Goal: Navigation & Orientation: Find specific page/section

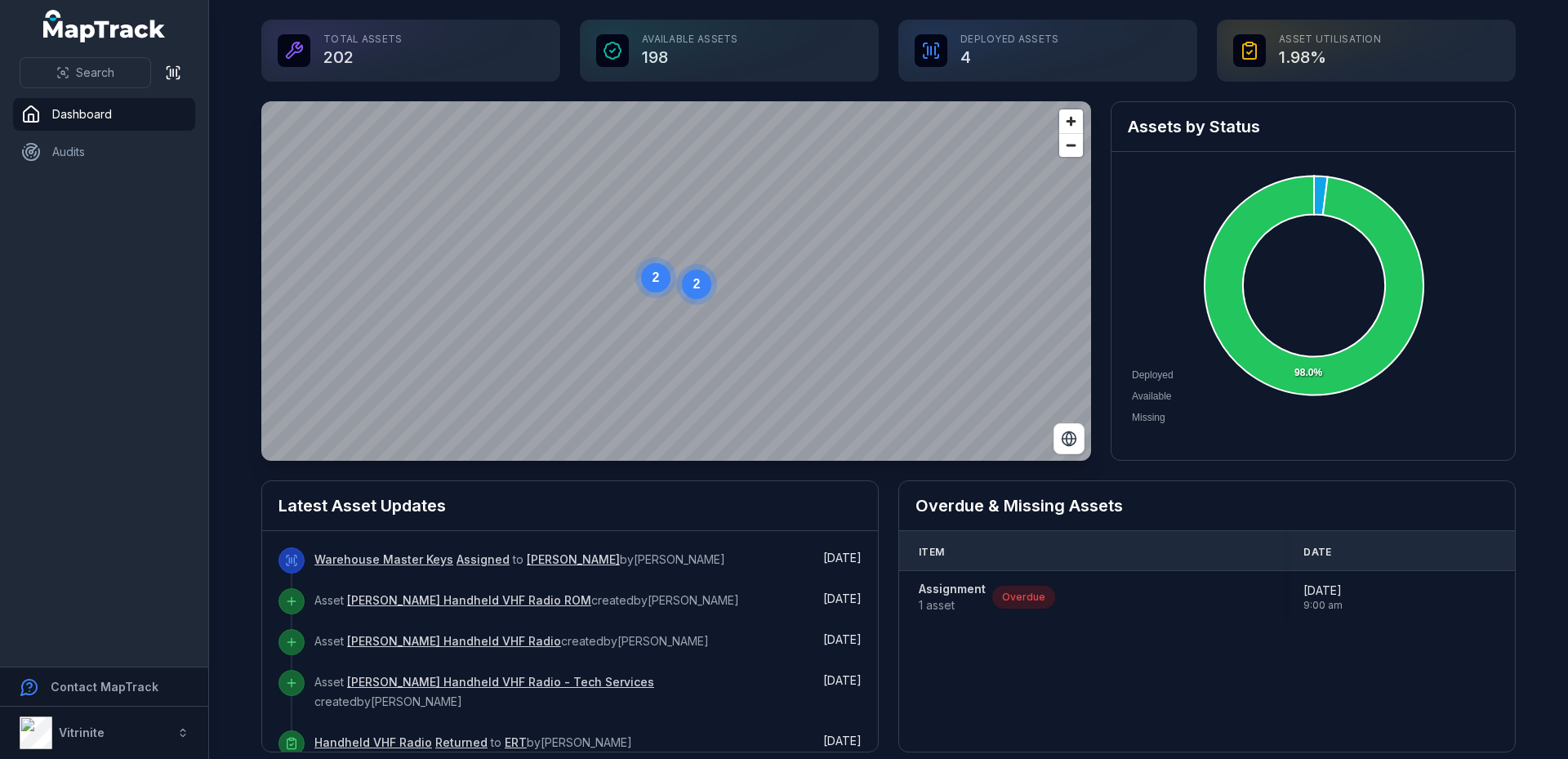
click at [949, 56] on div "Deployed Assets 4" at bounding box center [1047, 51] width 299 height 62
click at [931, 48] on icon at bounding box center [931, 51] width 0 height 8
click at [961, 55] on div "Deployed Assets 4" at bounding box center [1047, 51] width 299 height 62
click at [979, 29] on div "Deployed Assets 4" at bounding box center [1047, 51] width 299 height 62
click at [976, 40] on div "Deployed Assets 4" at bounding box center [1047, 51] width 299 height 62
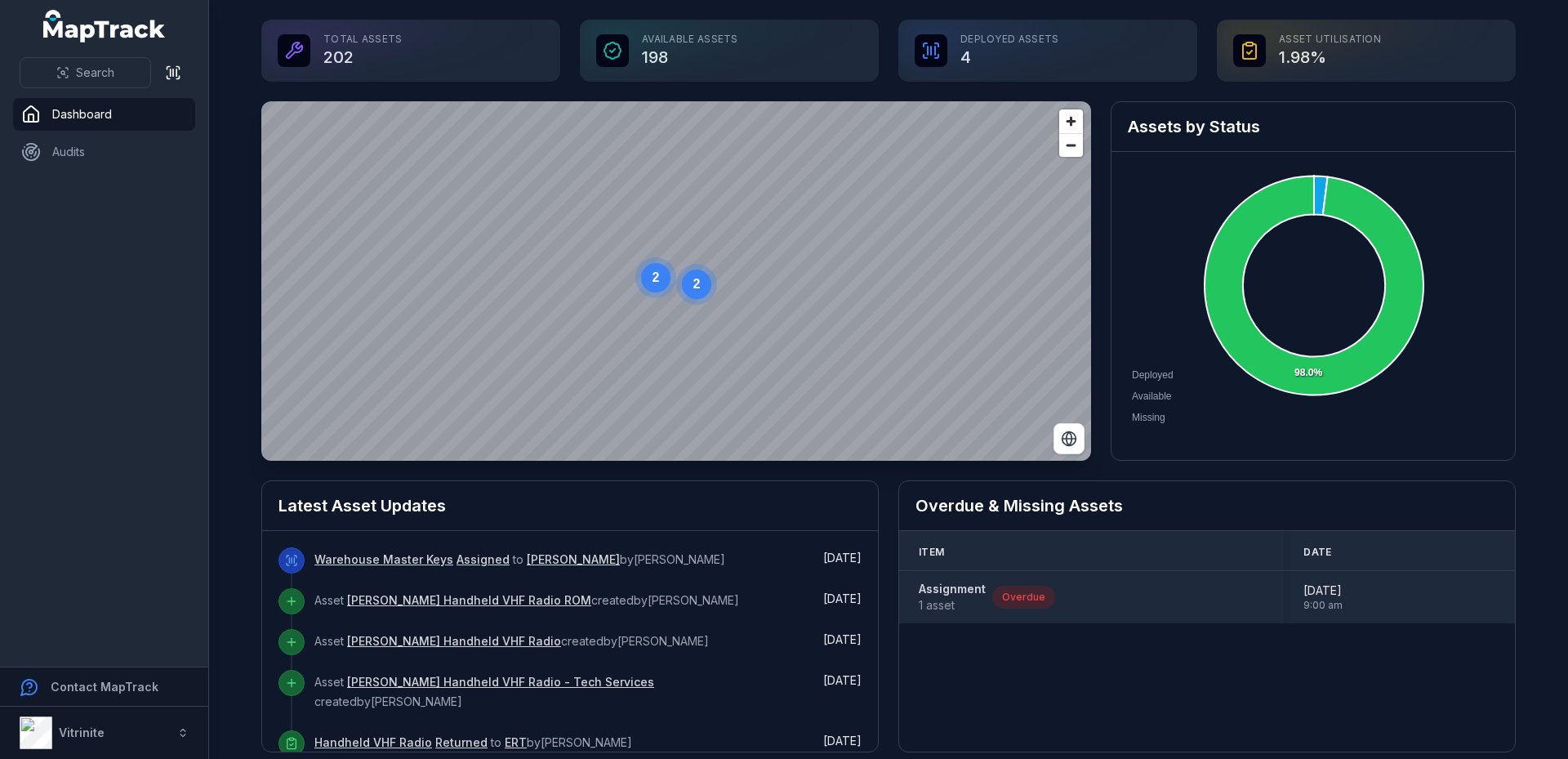
click at [1047, 602] on div "Assignment 1 asset Overdue" at bounding box center [1090, 597] width 345 height 33
click at [1019, 609] on div "Assignment 1 asset Overdue" at bounding box center [986, 597] width 136 height 33
click at [1019, 600] on div "Overdue" at bounding box center [1023, 597] width 63 height 23
click at [1321, 592] on span "[DATE]" at bounding box center [1323, 590] width 39 height 16
drag, startPoint x: 1247, startPoint y: 606, endPoint x: 1237, endPoint y: 597, distance: 13.5
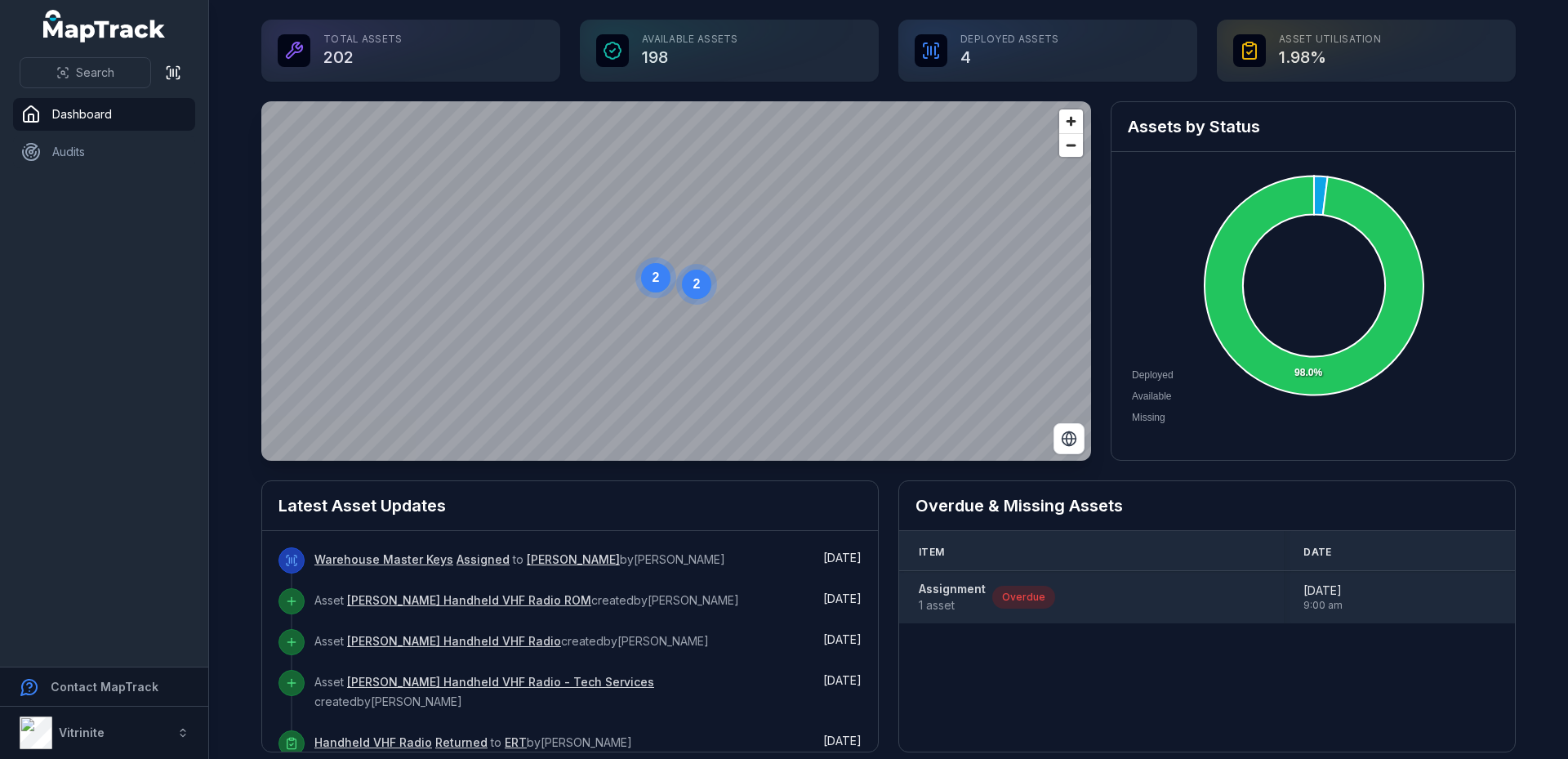
click at [1237, 597] on div "Assignment 1 asset Overdue" at bounding box center [1090, 597] width 345 height 33
click at [950, 608] on span "1 asset" at bounding box center [951, 605] width 67 height 16
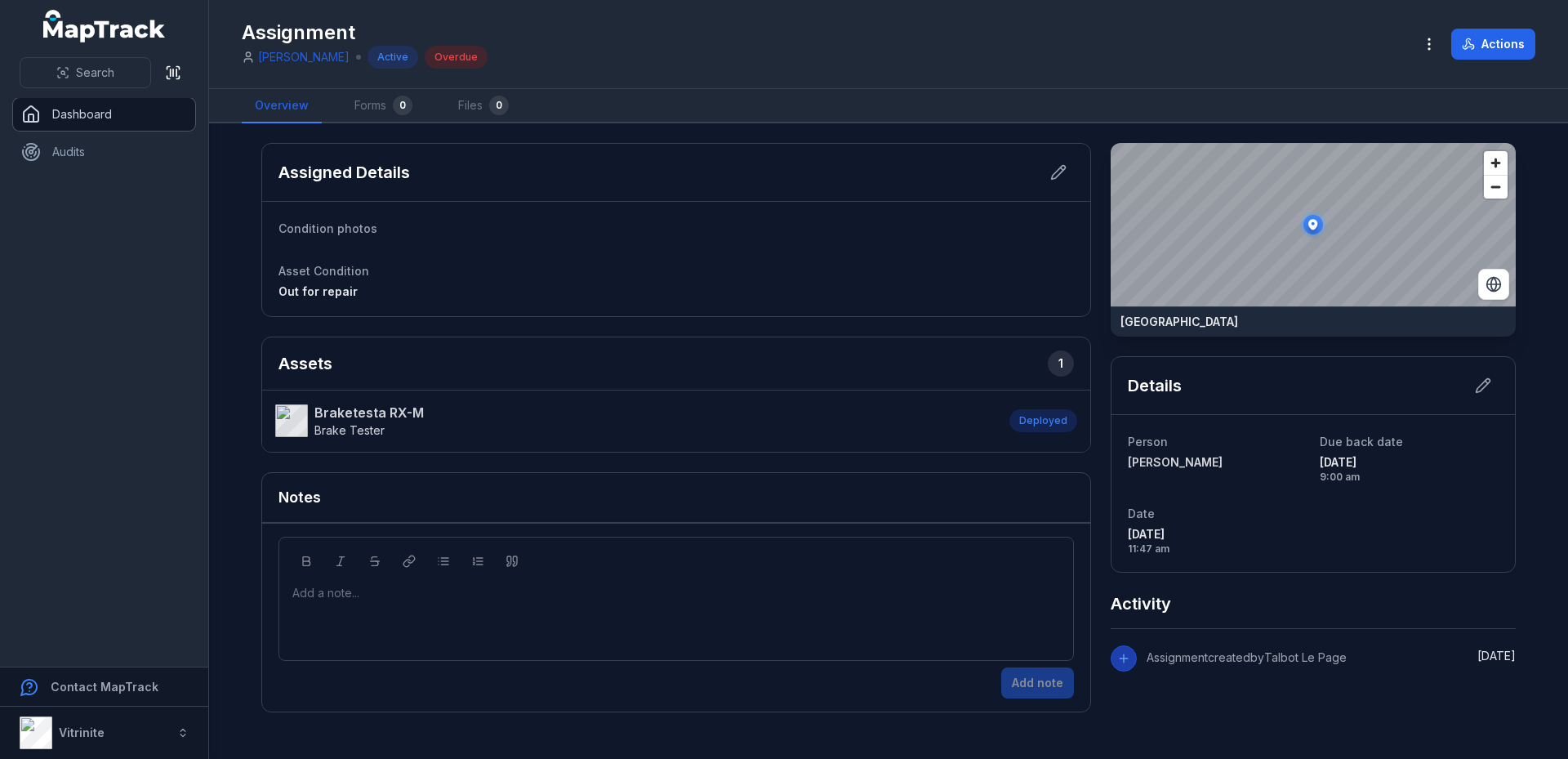
click at [54, 127] on link "Dashboard" at bounding box center [104, 114] width 182 height 33
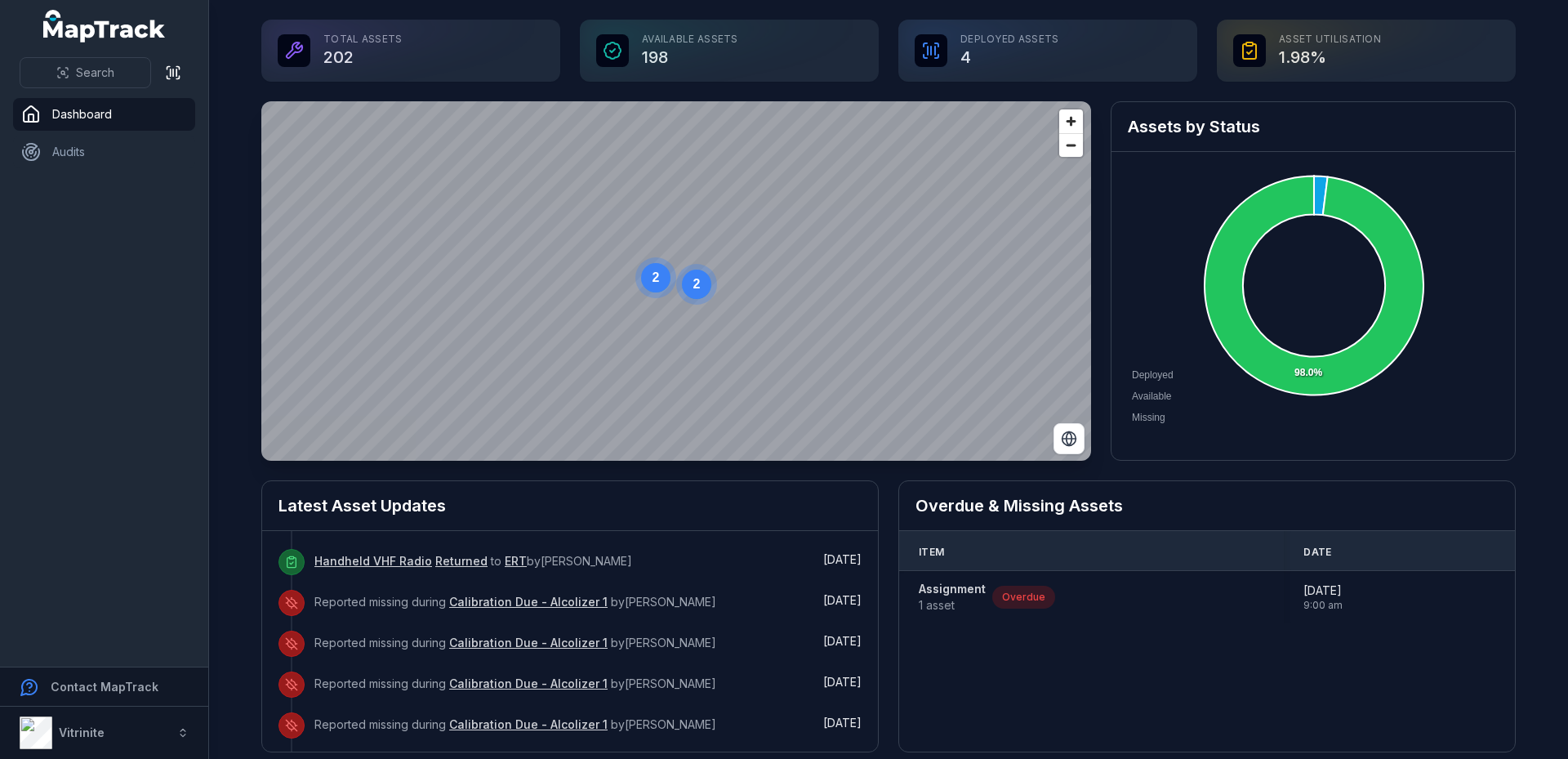
scroll to position [164, 0]
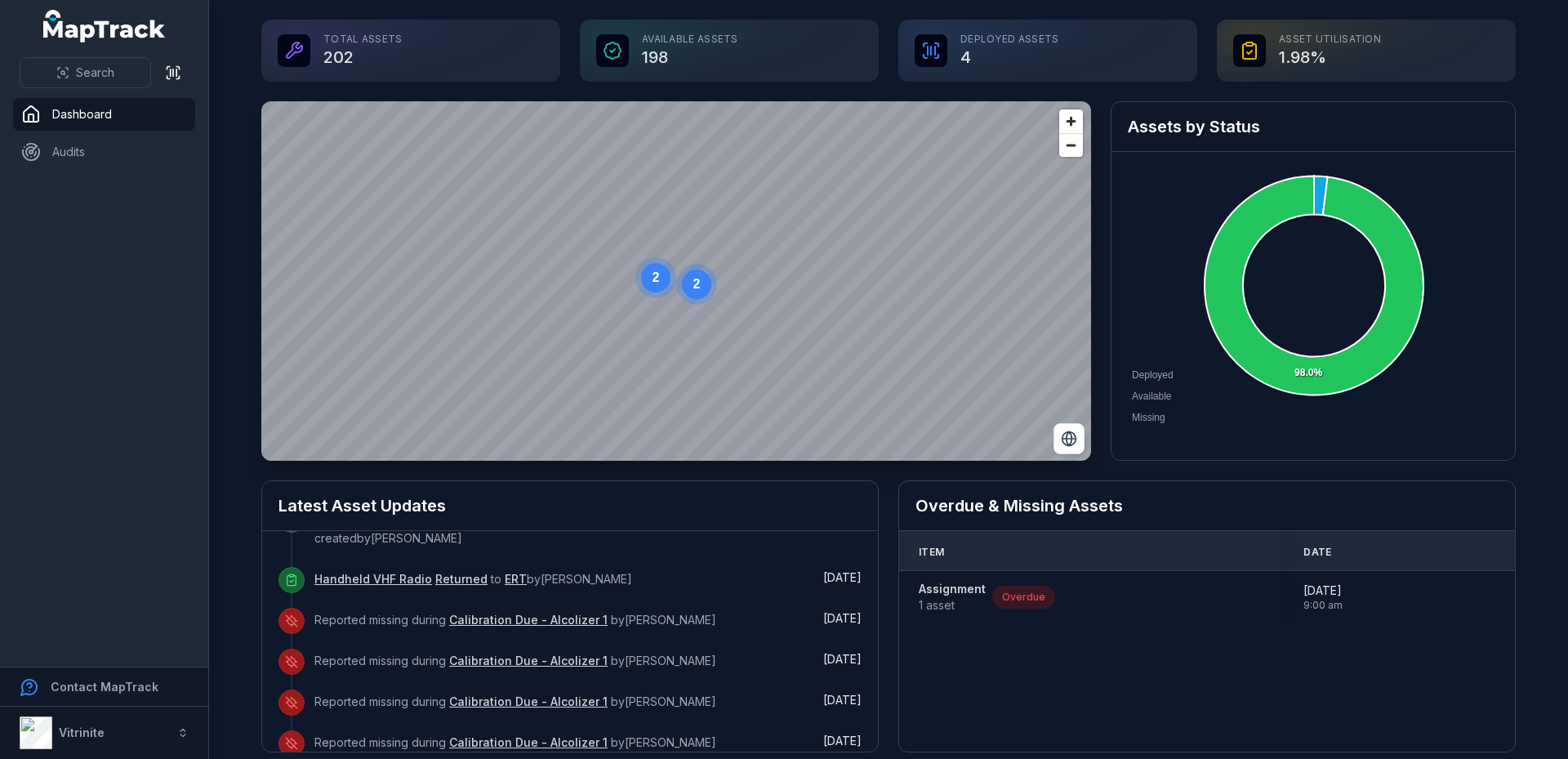
click at [497, 612] on link "Calibration Due - Alcolizer 1" at bounding box center [528, 620] width 159 height 16
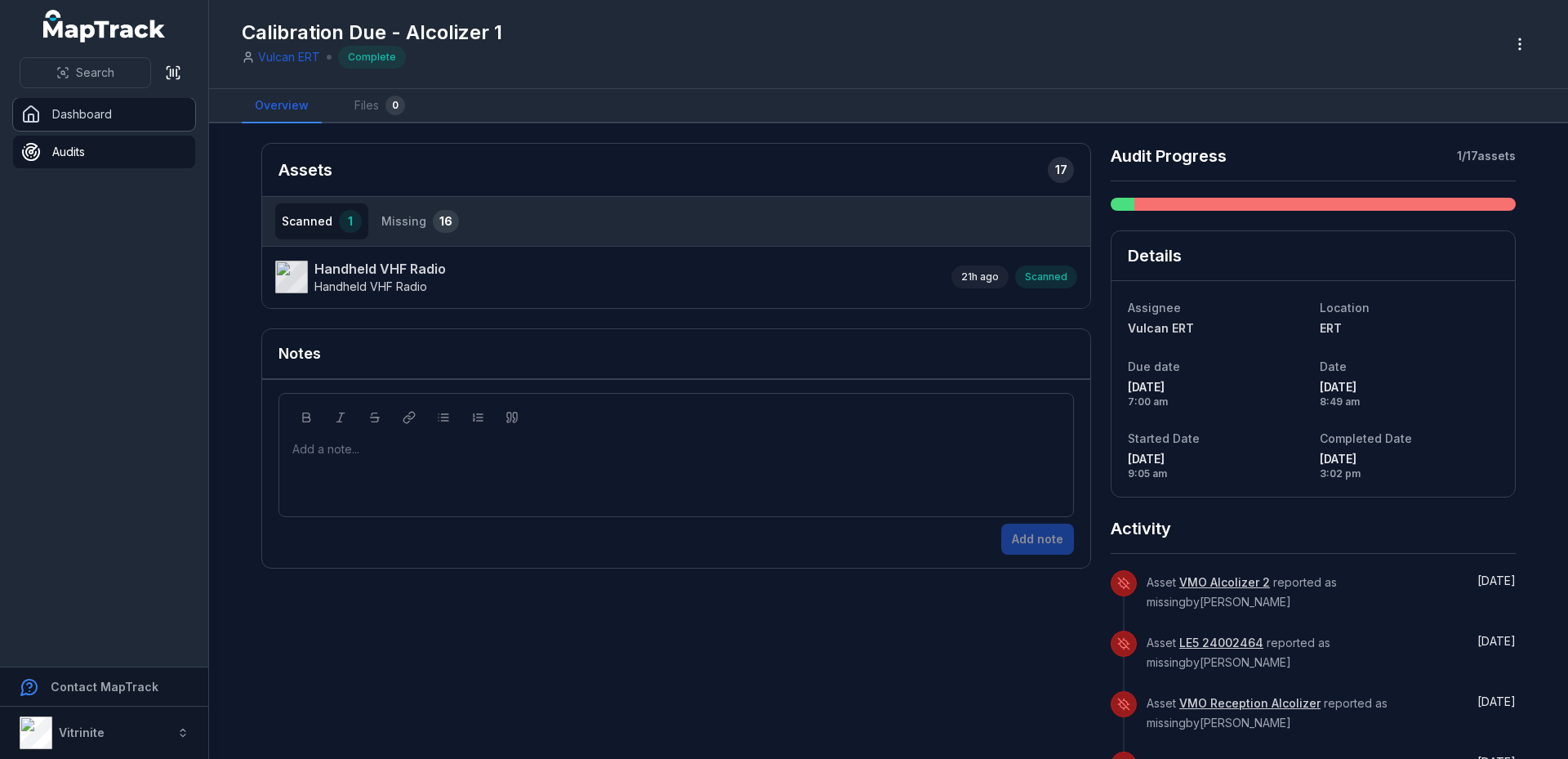
click at [57, 125] on link "Dashboard" at bounding box center [104, 114] width 182 height 33
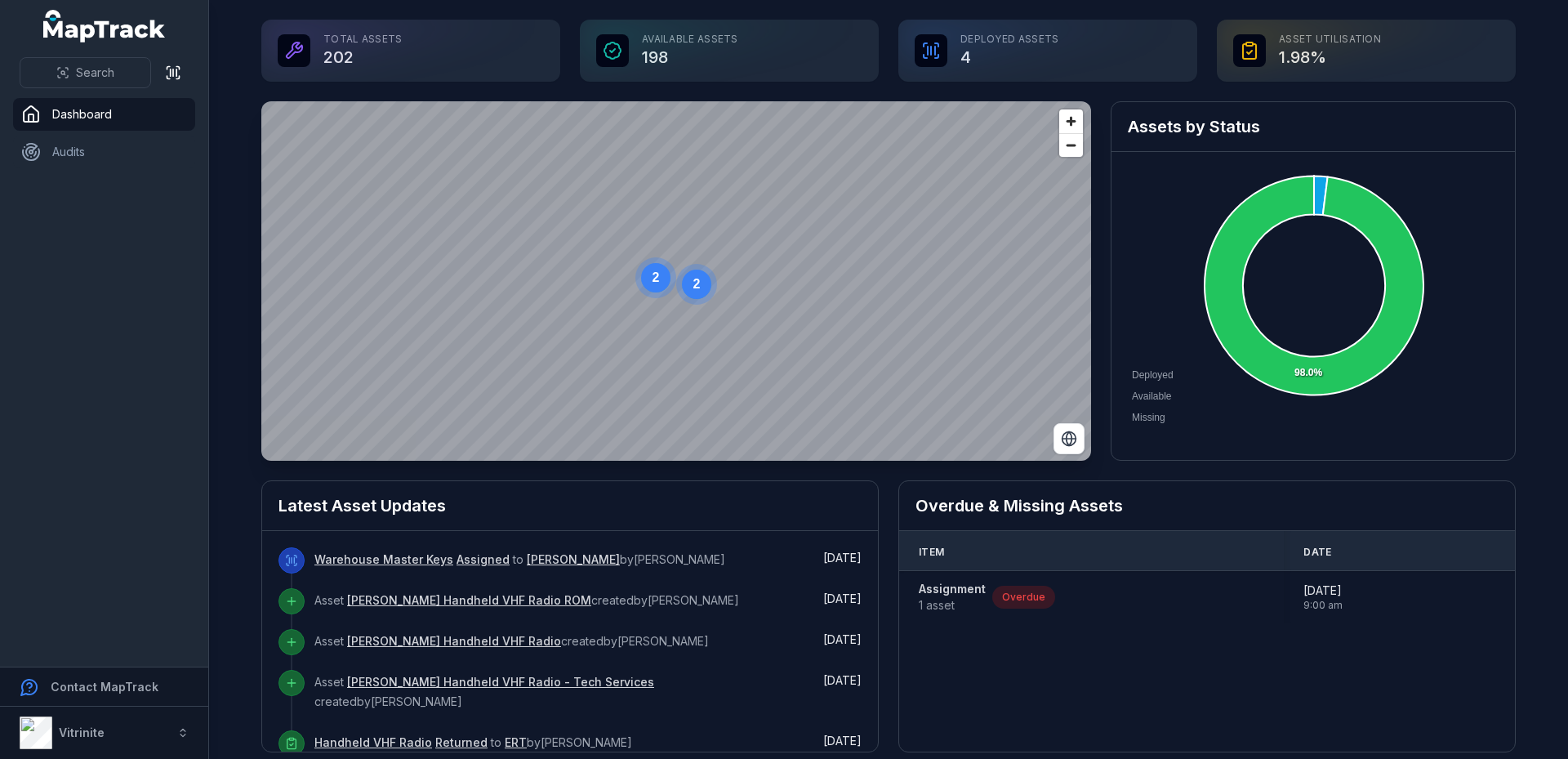
click at [333, 63] on div "Total Assets 202" at bounding box center [411, 51] width 299 height 62
click at [287, 47] on icon at bounding box center [294, 50] width 16 height 16
click at [64, 156] on link "Audits" at bounding box center [104, 151] width 182 height 33
